Goal: Task Accomplishment & Management: Complete application form

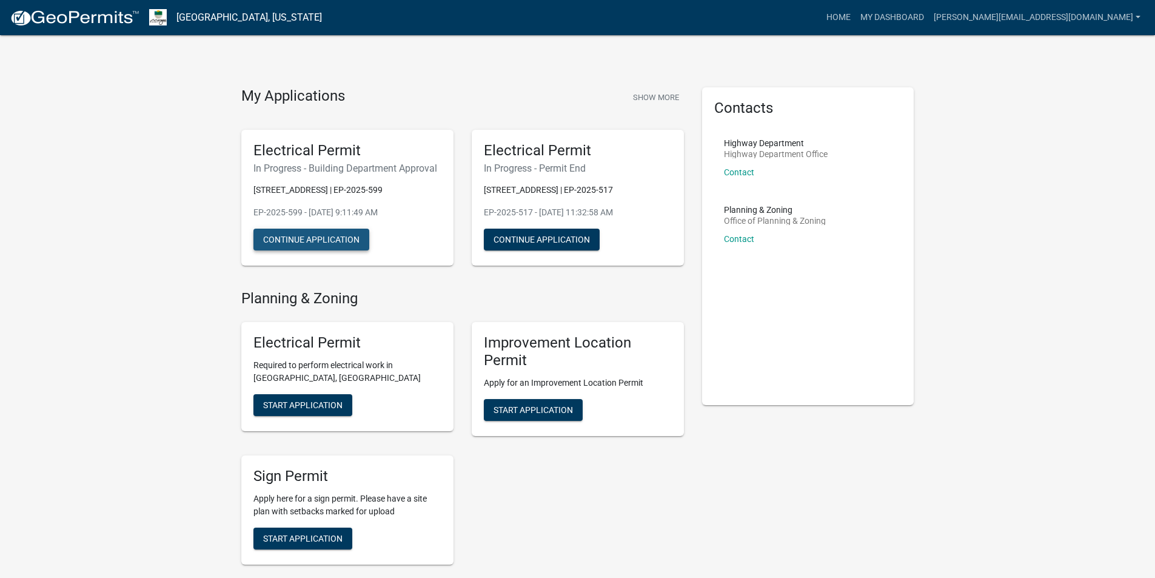
click at [317, 243] on button "Continue Application" at bounding box center [311, 240] width 116 height 22
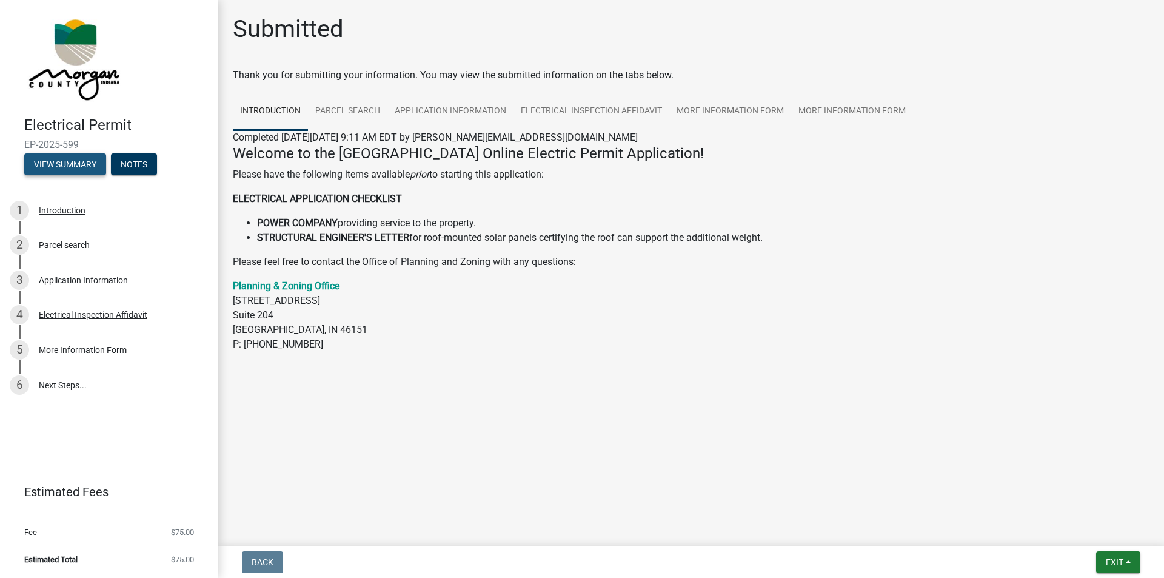
click at [61, 169] on button "View Summary" at bounding box center [65, 164] width 82 height 22
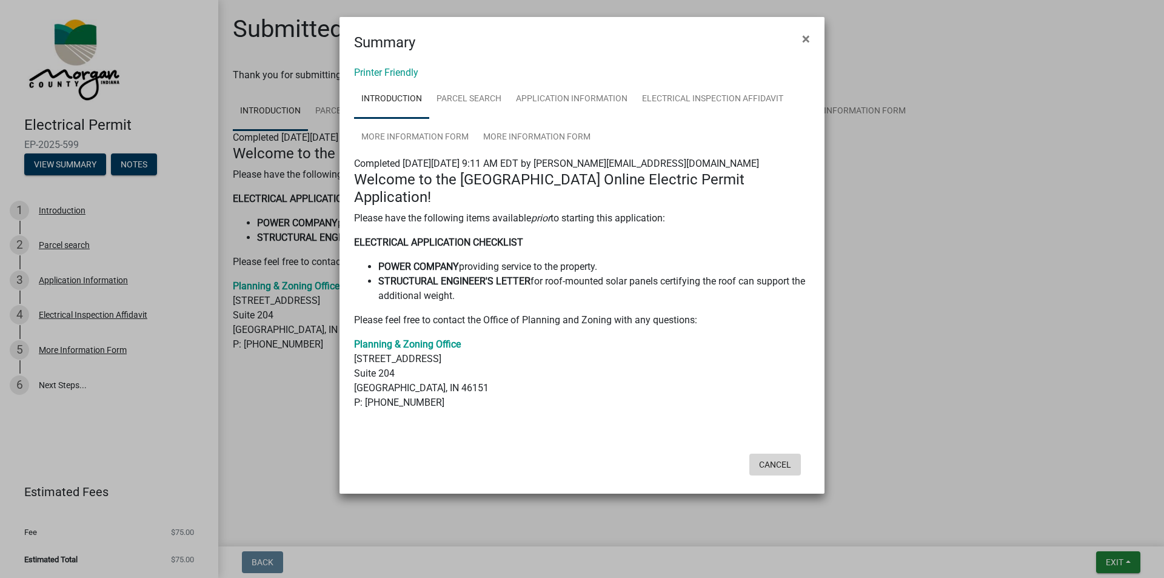
click at [764, 453] on button "Cancel" at bounding box center [775, 464] width 52 height 22
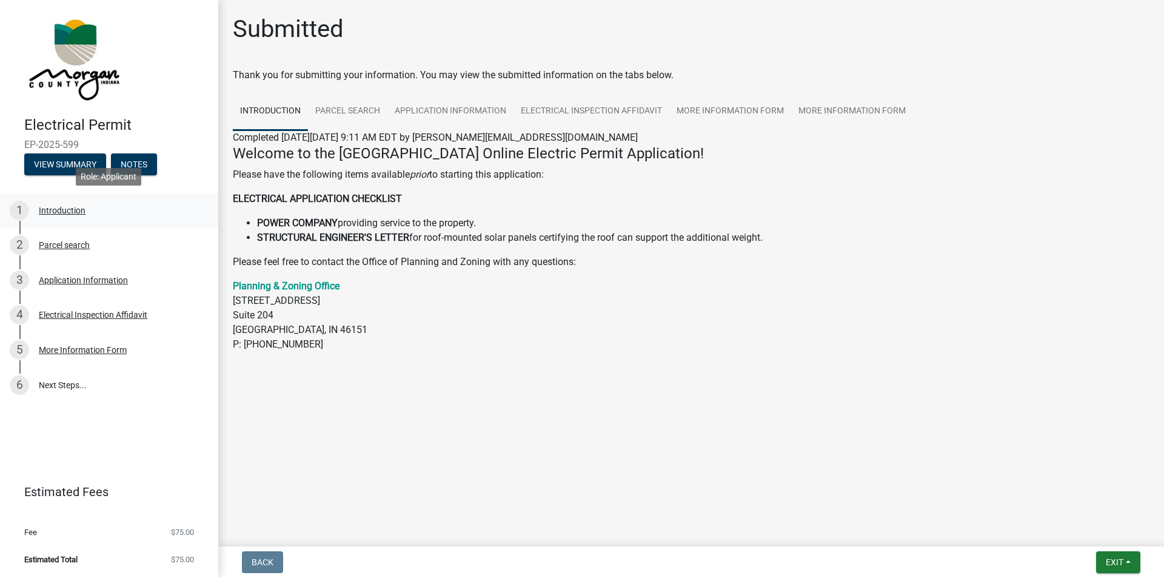
click at [64, 216] on div "1 Introduction" at bounding box center [104, 210] width 189 height 19
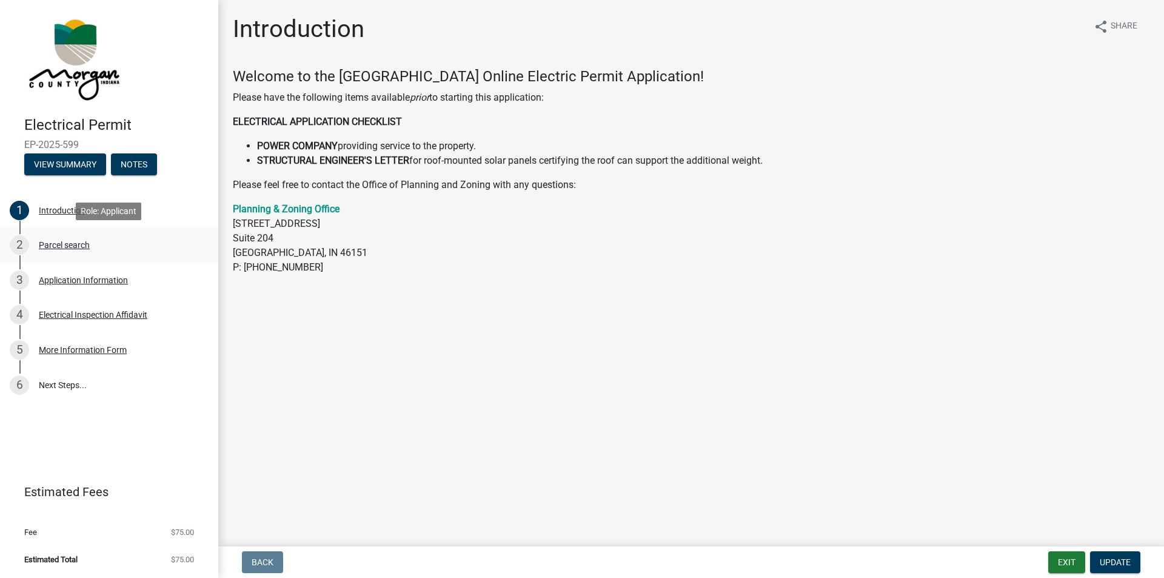
click at [62, 245] on div "Parcel search" at bounding box center [64, 245] width 51 height 8
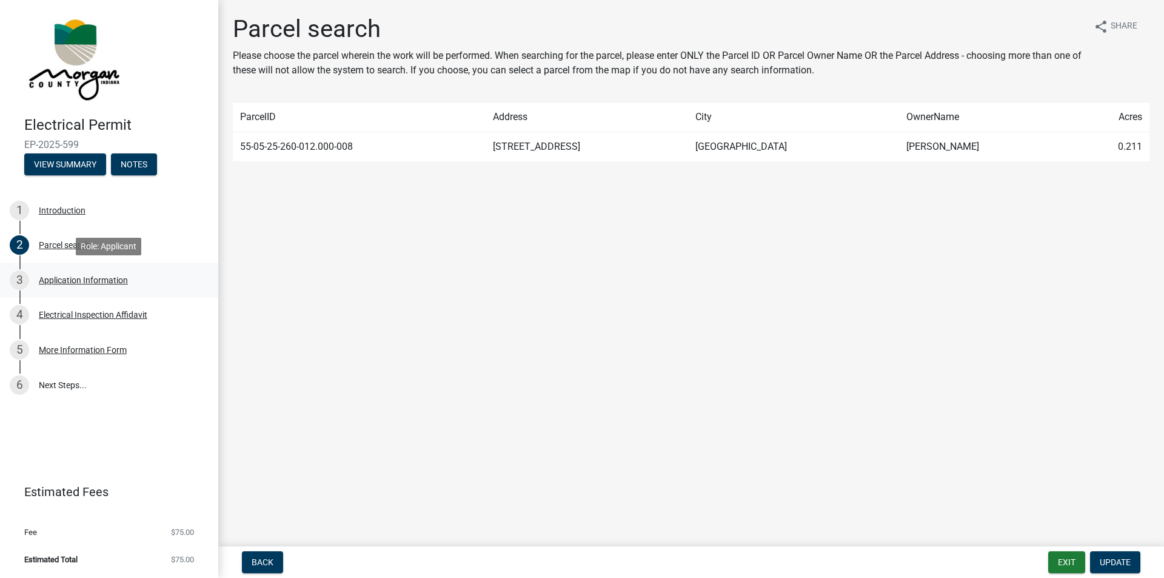
click at [65, 279] on div "Application Information" at bounding box center [83, 280] width 89 height 8
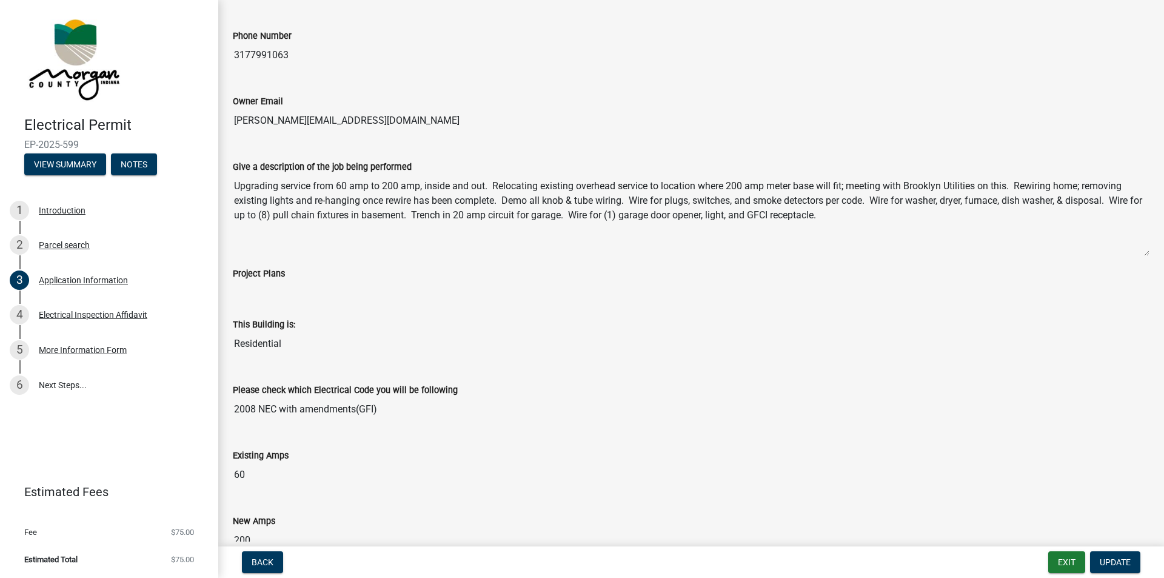
scroll to position [364, 0]
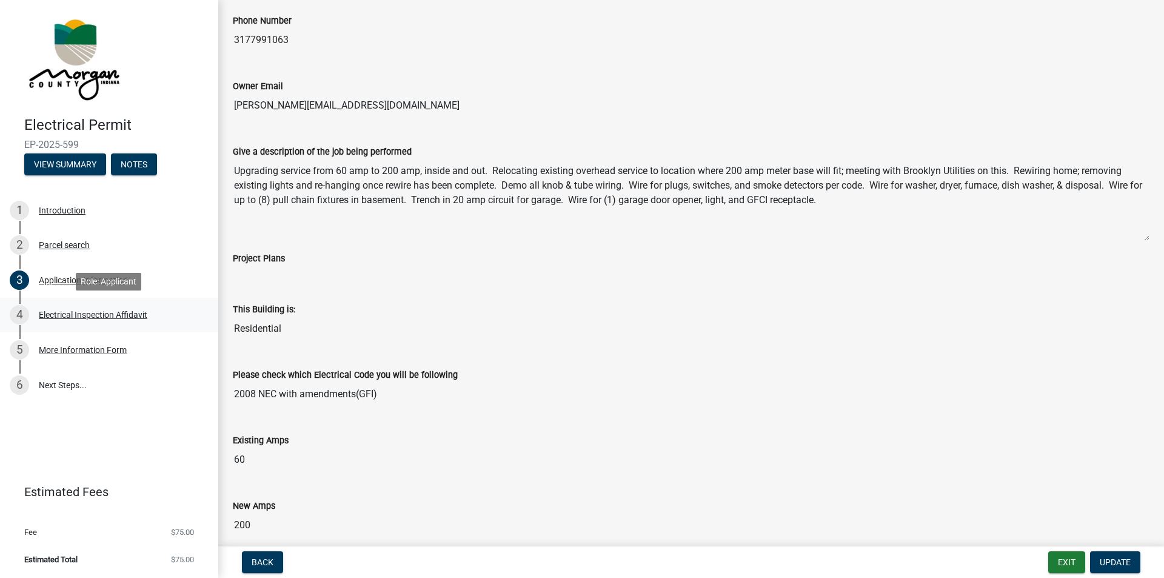
click at [64, 310] on div "Electrical Inspection Affidavit" at bounding box center [93, 314] width 109 height 8
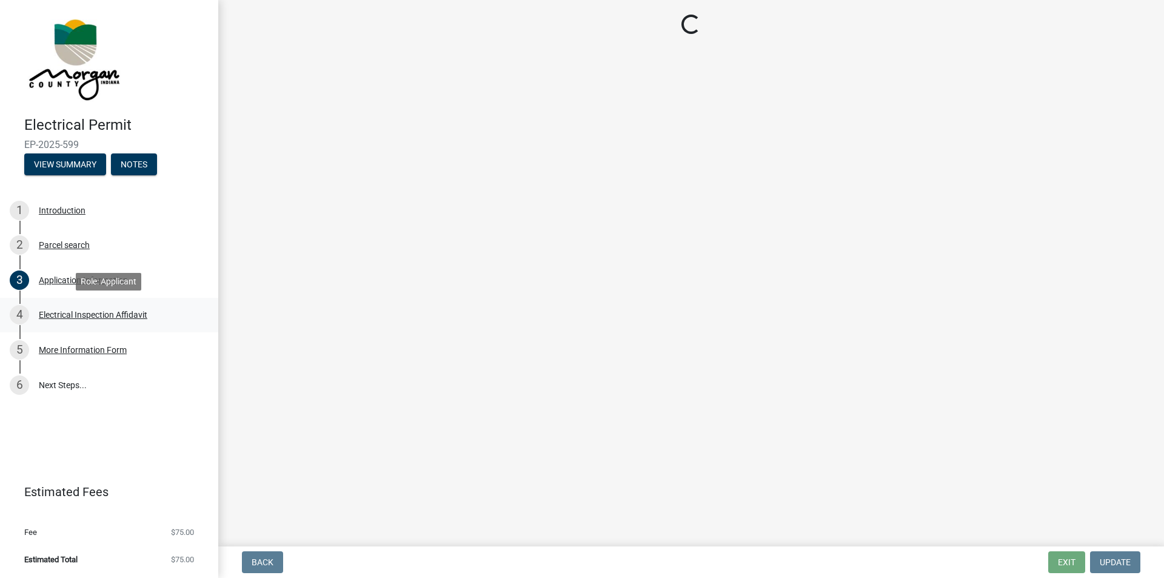
scroll to position [0, 0]
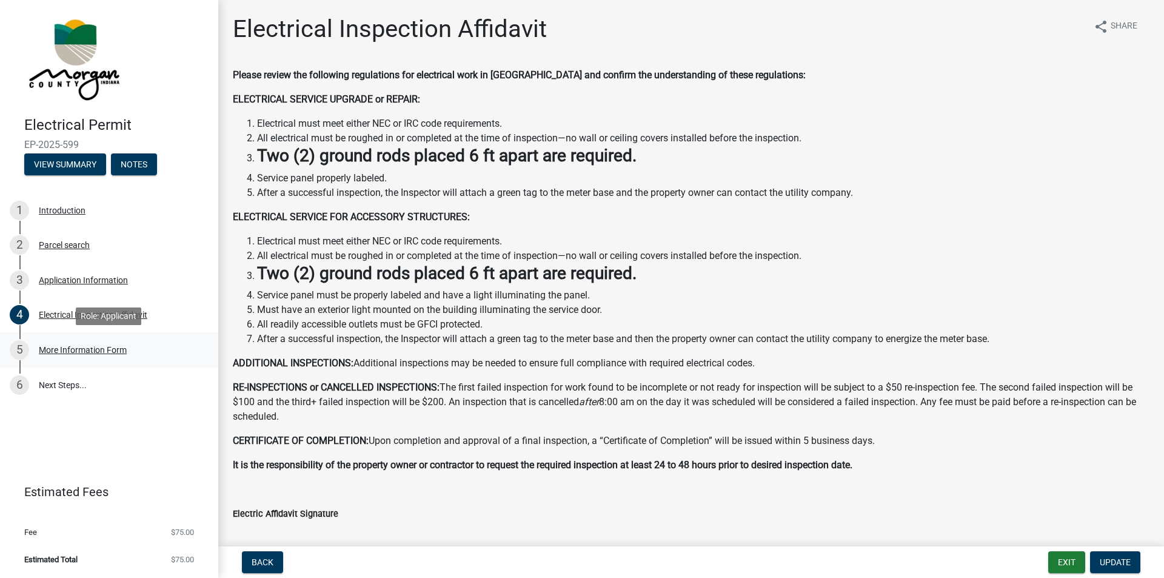
click at [85, 355] on div "5 More Information Form" at bounding box center [104, 349] width 189 height 19
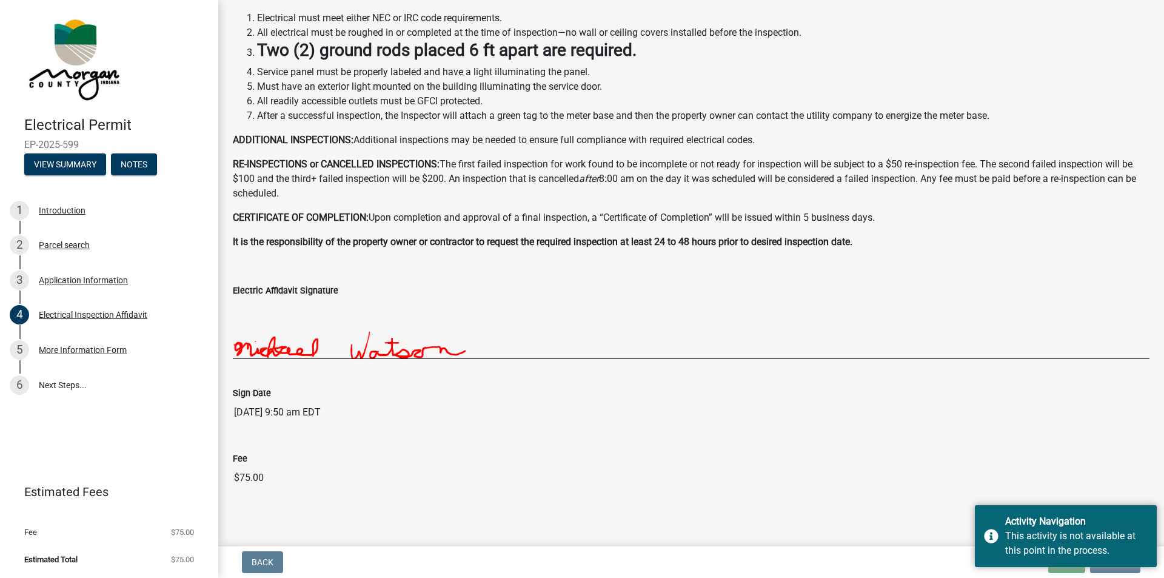
scroll to position [229, 0]
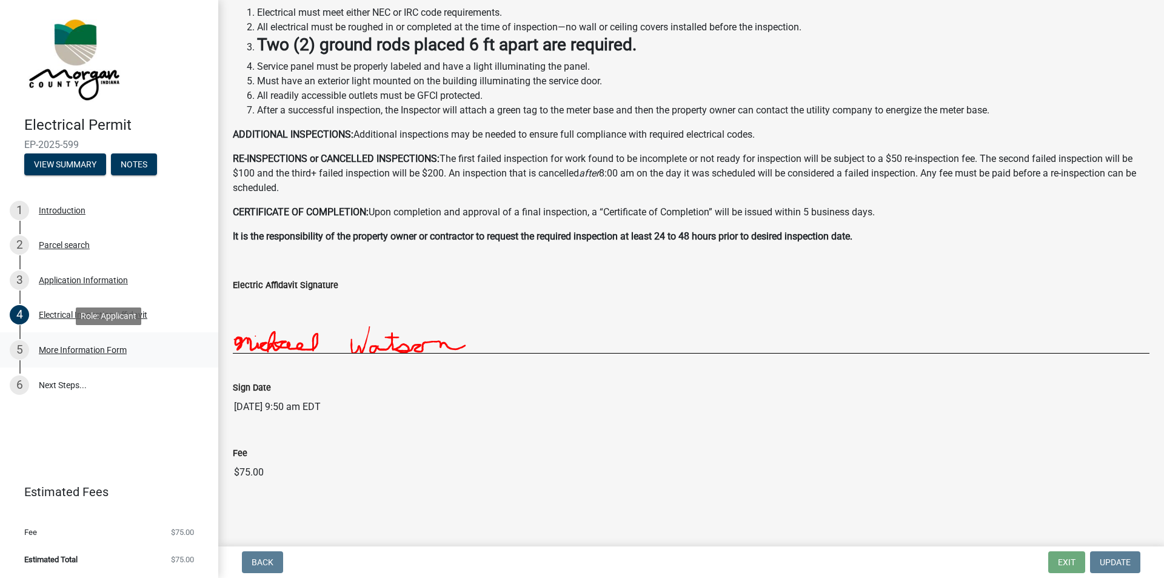
click at [70, 354] on div "More Information Form" at bounding box center [83, 350] width 88 height 8
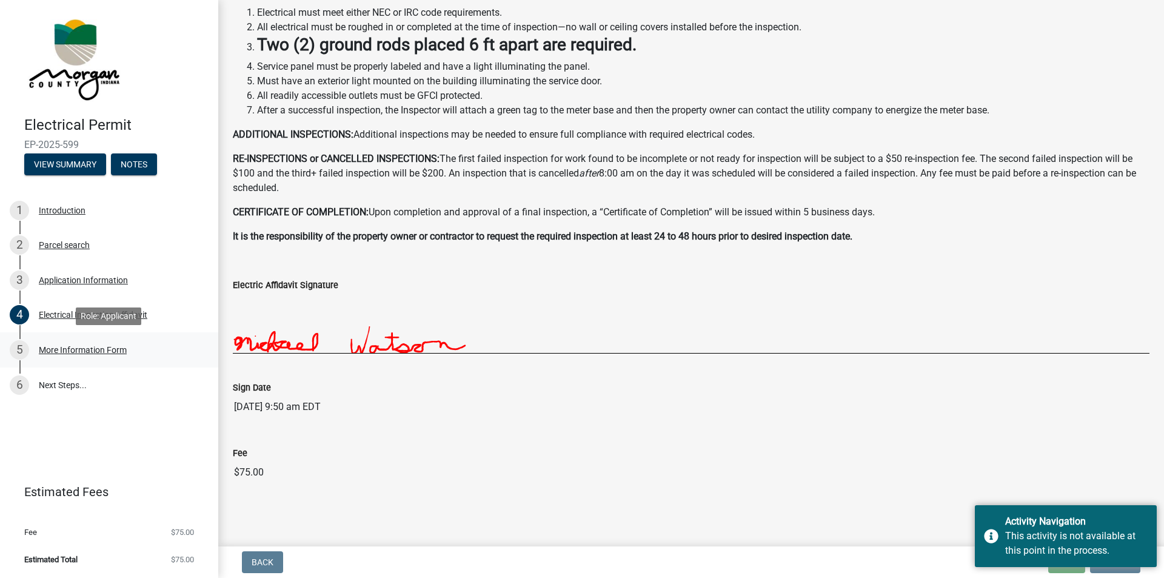
click at [70, 355] on div "5 More Information Form" at bounding box center [104, 349] width 189 height 19
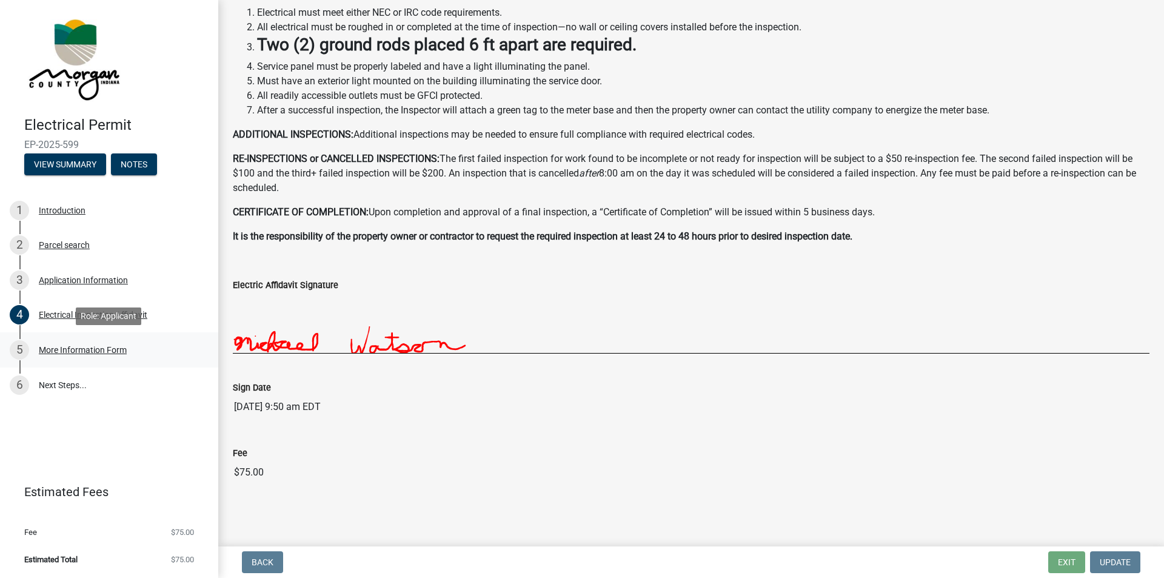
scroll to position [0, 0]
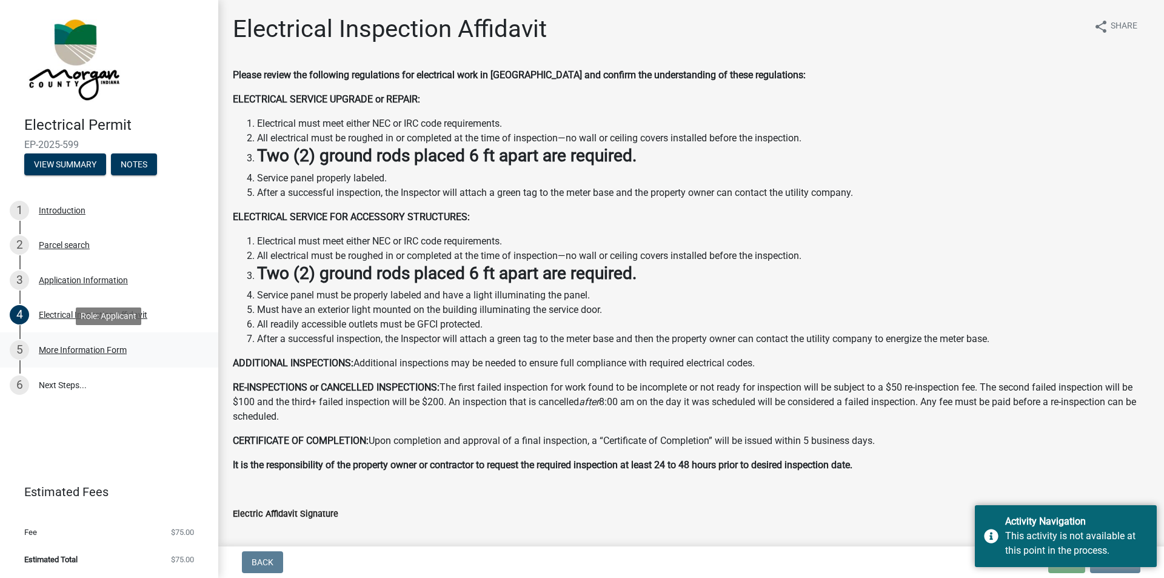
click at [22, 351] on div "5" at bounding box center [19, 349] width 19 height 19
click at [38, 387] on link "6 Next Steps..." at bounding box center [109, 384] width 218 height 35
click at [17, 387] on div "6" at bounding box center [19, 384] width 19 height 19
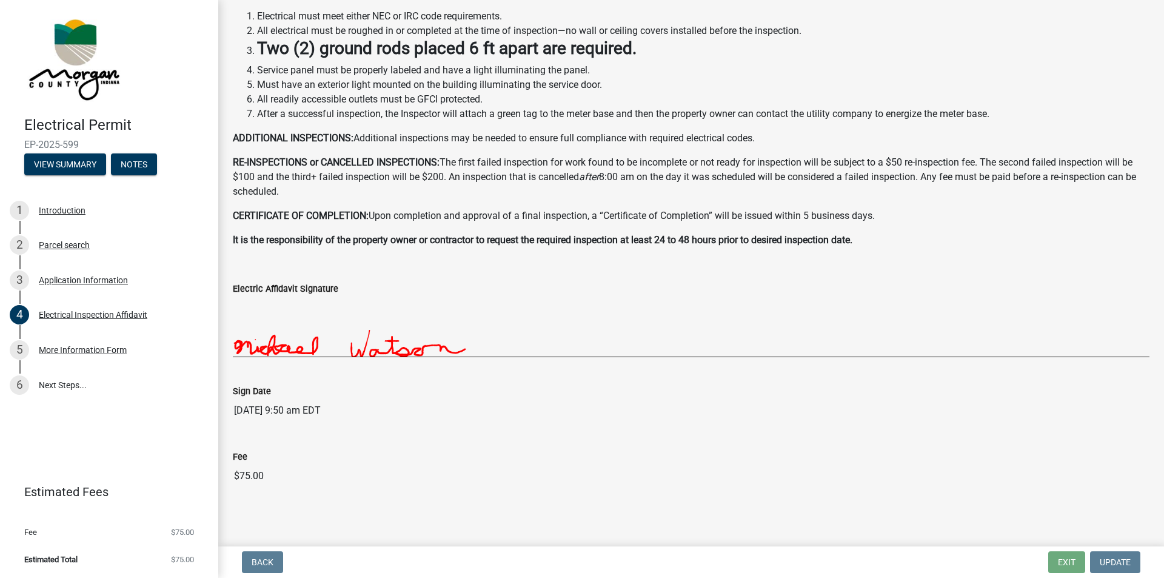
scroll to position [229, 0]
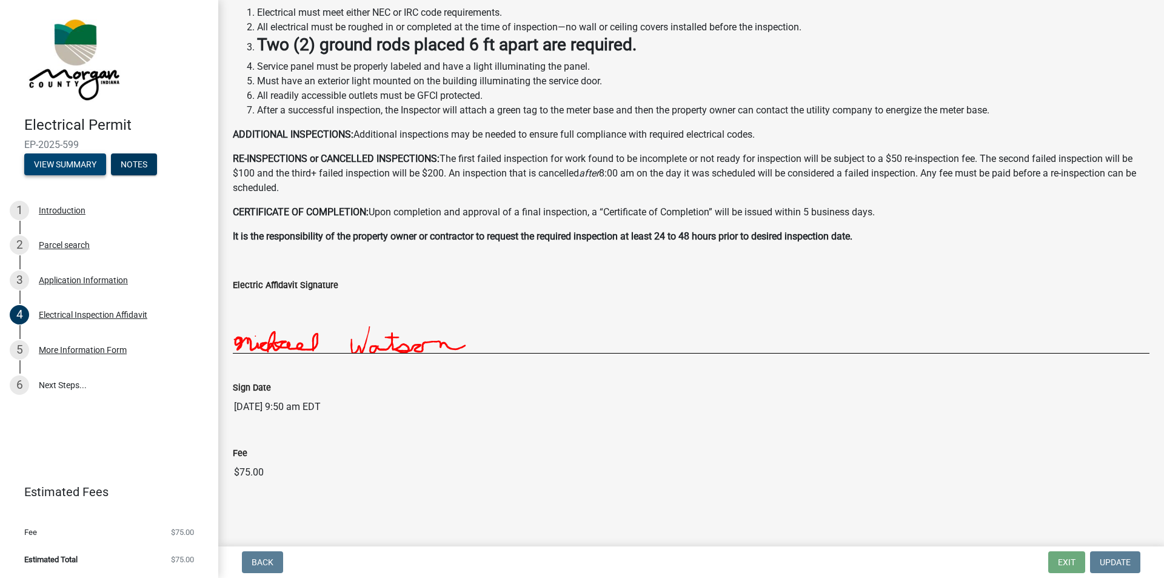
click at [76, 165] on button "View Summary" at bounding box center [65, 164] width 82 height 22
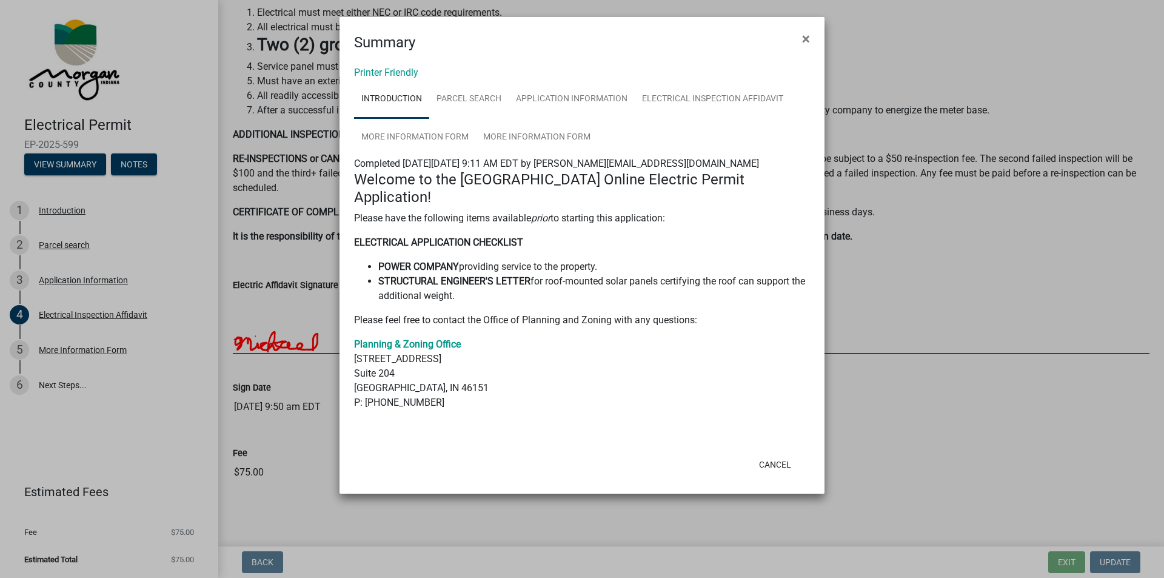
click at [136, 163] on ngb-modal-window "Summary × Printer Friendly Introduction Parcel search Application Information E…" at bounding box center [582, 289] width 1164 height 578
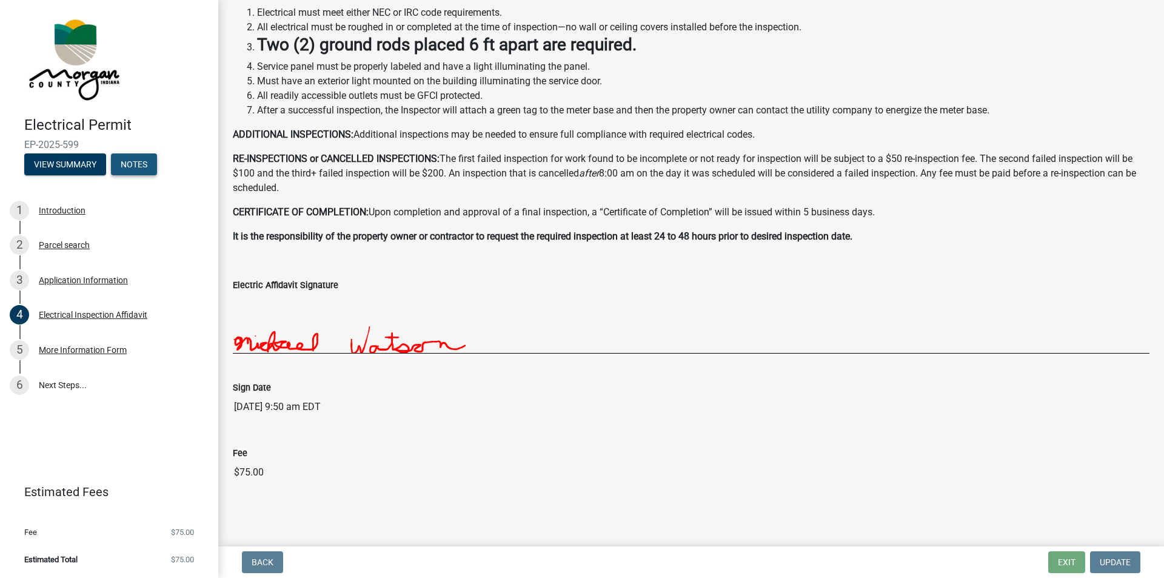
click at [144, 165] on button "Notes" at bounding box center [134, 164] width 46 height 22
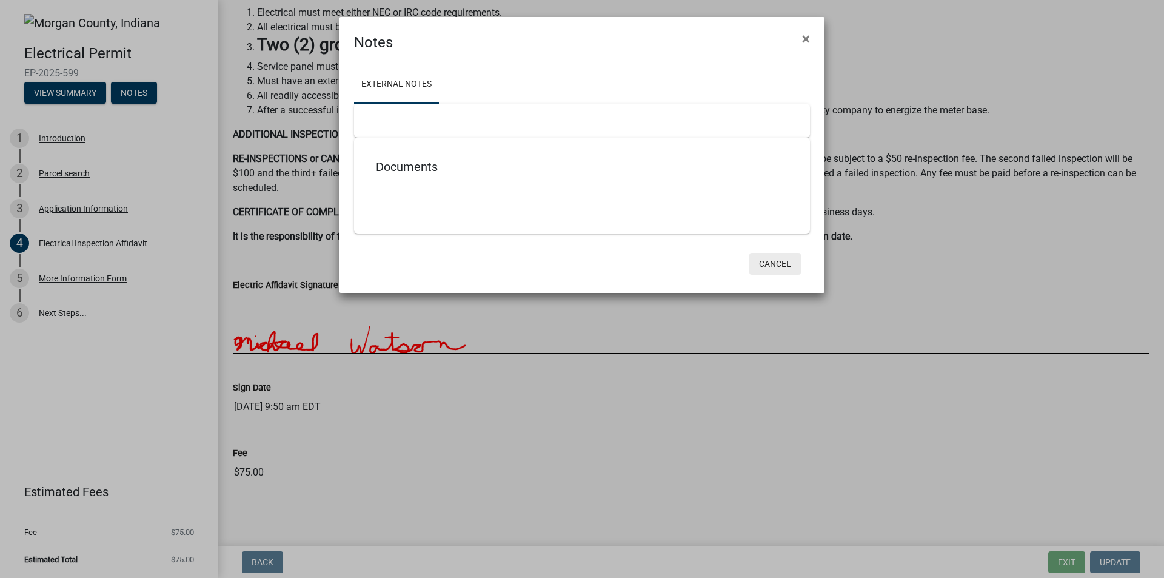
click at [775, 263] on button "Cancel" at bounding box center [775, 264] width 52 height 22
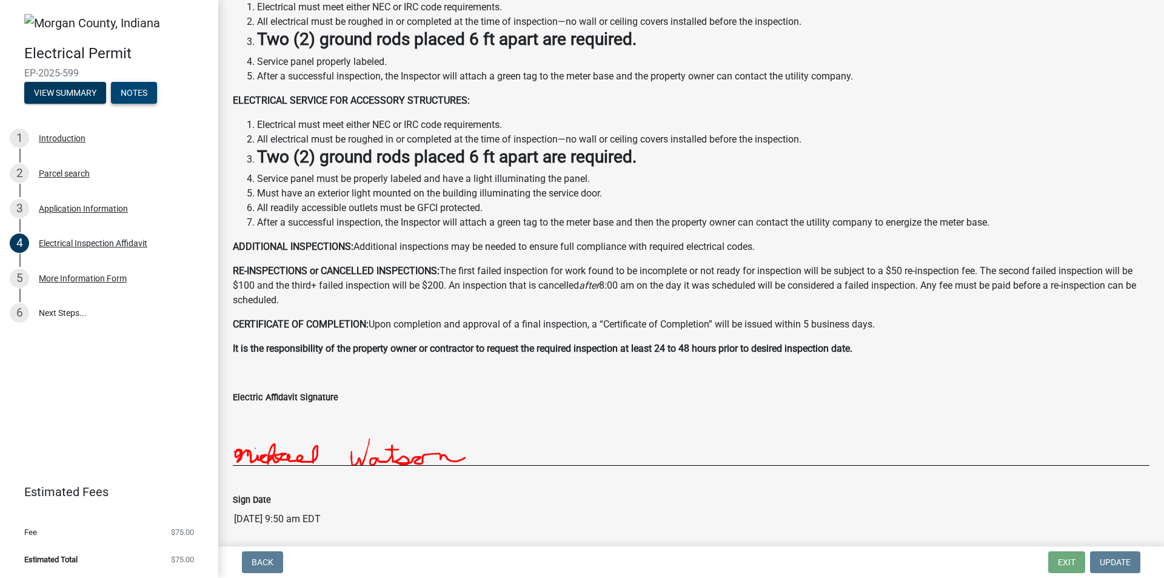
scroll to position [0, 0]
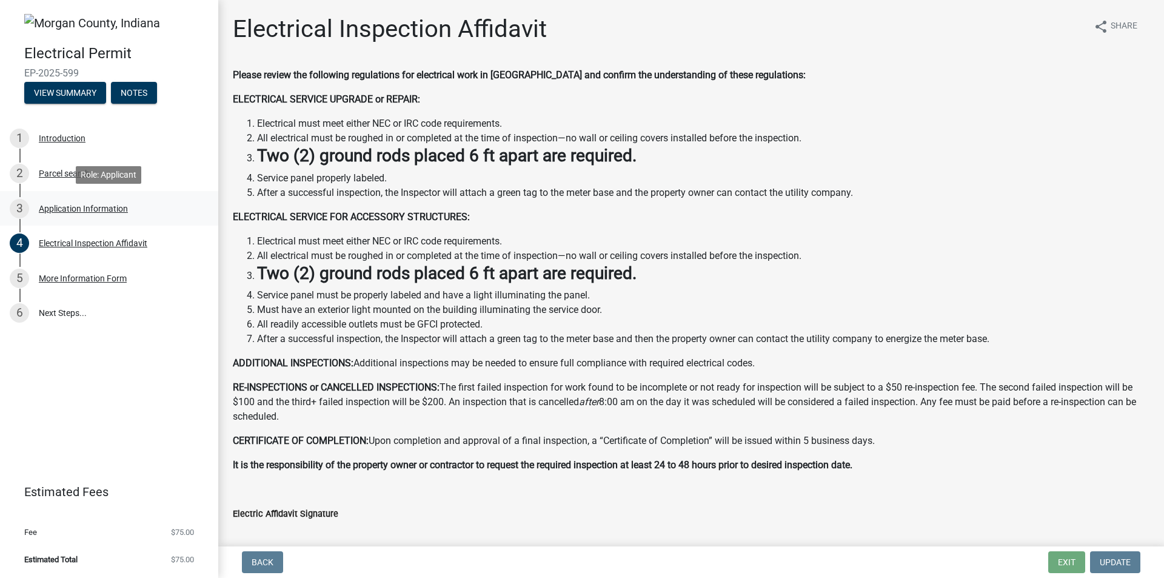
click at [92, 216] on div "3 Application Information" at bounding box center [104, 208] width 189 height 19
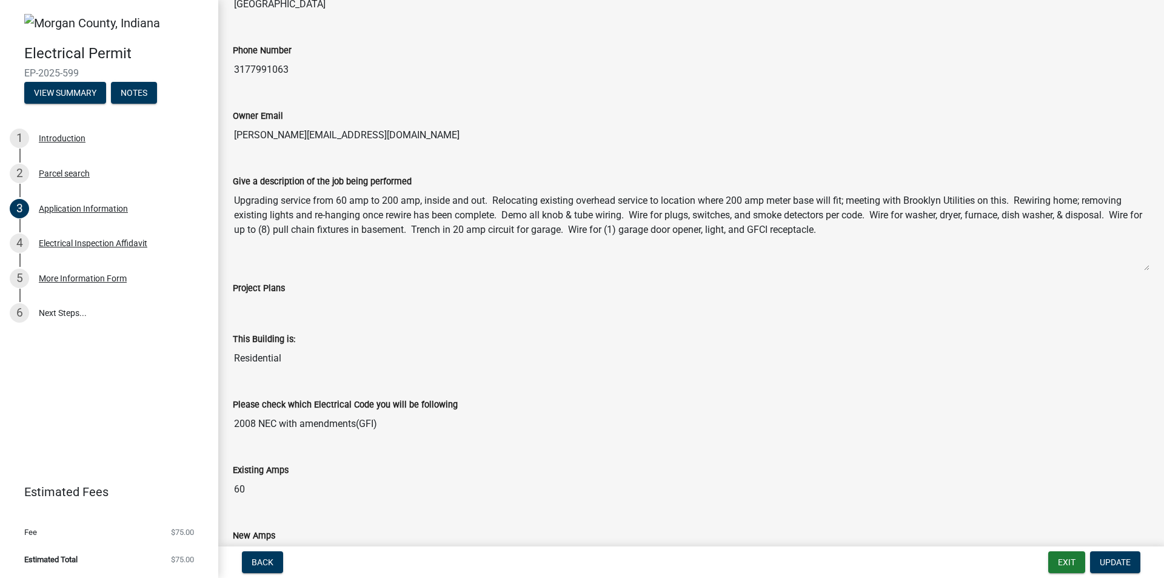
scroll to position [364, 0]
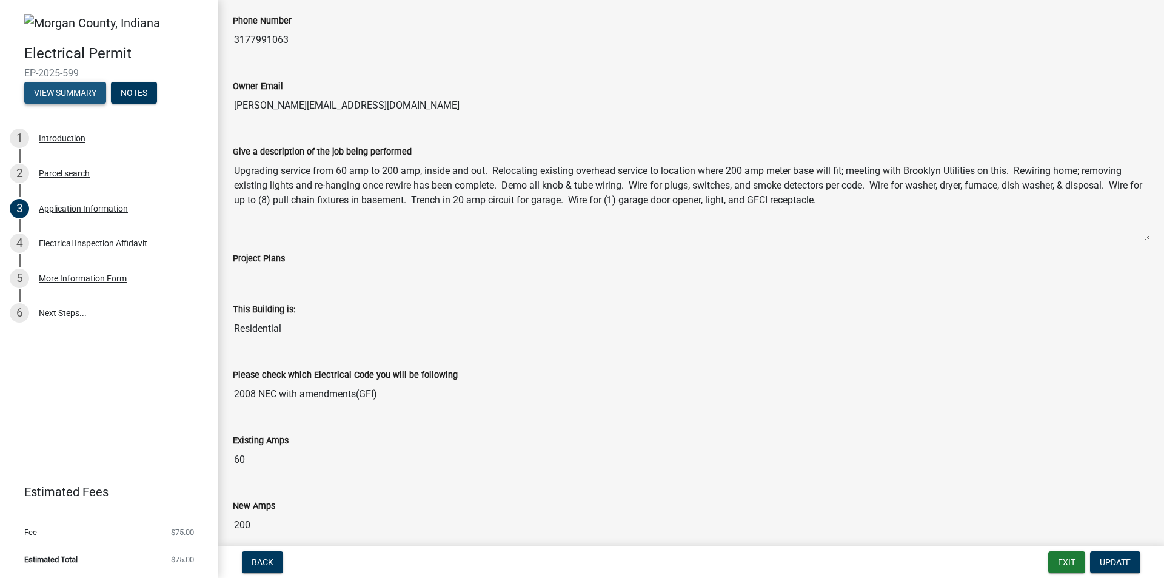
click at [51, 93] on button "View Summary" at bounding box center [65, 93] width 82 height 22
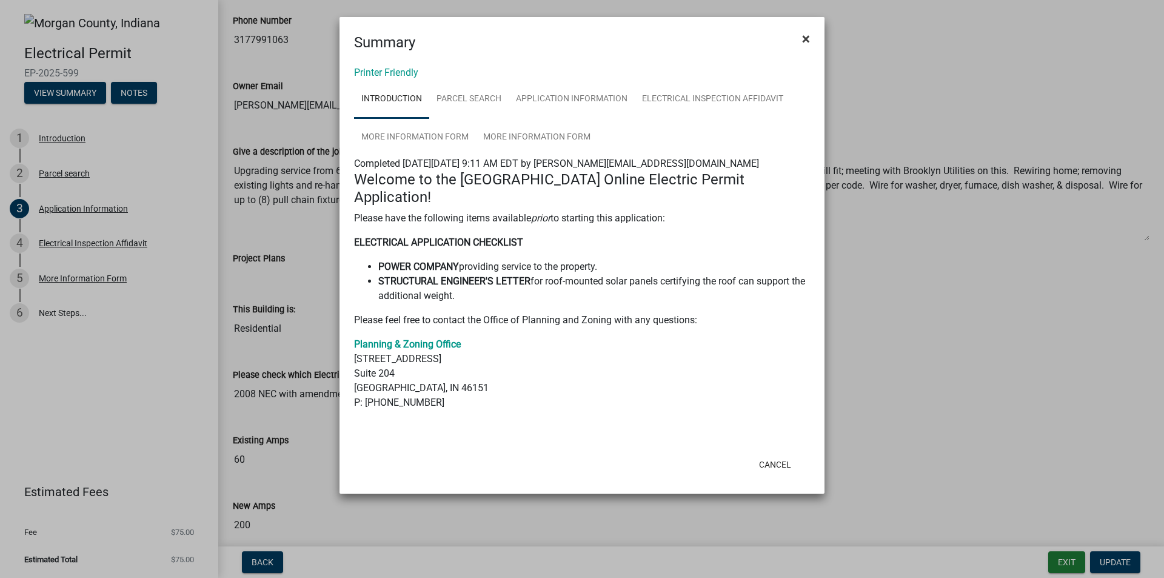
click at [804, 40] on span "×" at bounding box center [806, 38] width 8 height 17
